Goal: Information Seeking & Learning: Understand process/instructions

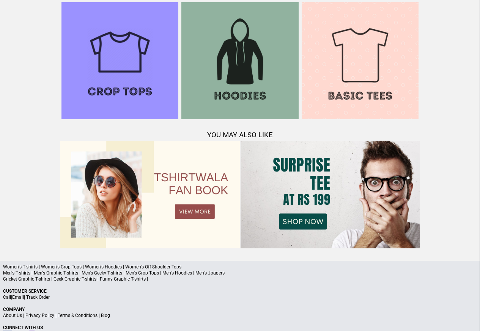
scroll to position [732, 0]
